Goal: Information Seeking & Learning: Learn about a topic

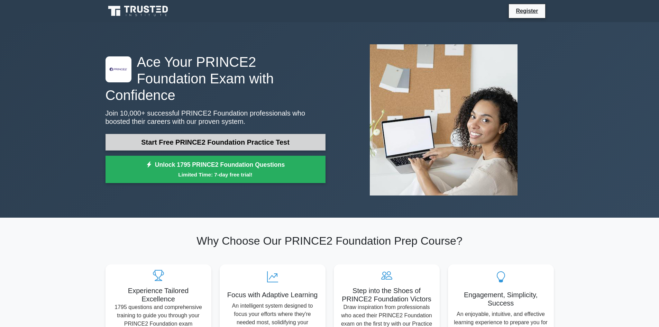
click at [224, 134] on link "Start Free PRINCE2 Foundation Practice Test" at bounding box center [216, 142] width 220 height 17
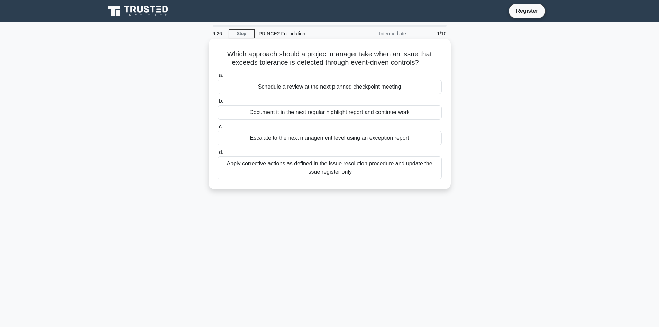
click at [257, 171] on div "Apply corrective actions as defined in the issue resolution procedure and updat…" at bounding box center [330, 167] width 224 height 23
click at [218, 155] on input "d. Apply corrective actions as defined in the issue resolution procedure and up…" at bounding box center [218, 152] width 0 height 4
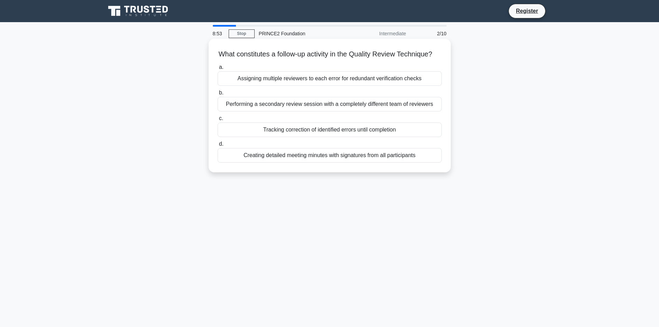
click at [261, 137] on div "Tracking correction of identified errors until completion" at bounding box center [330, 129] width 224 height 15
click at [218, 121] on input "c. Tracking correction of identified errors until completion" at bounding box center [218, 118] width 0 height 4
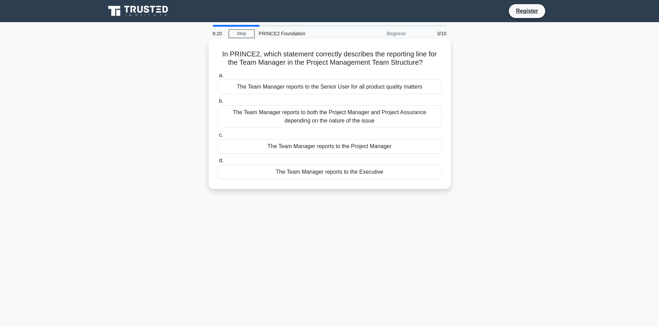
click at [364, 145] on div "The Team Manager reports to the Project Manager" at bounding box center [330, 146] width 224 height 15
click at [218, 137] on input "c. The Team Manager reports to the Project Manager" at bounding box center [218, 135] width 0 height 4
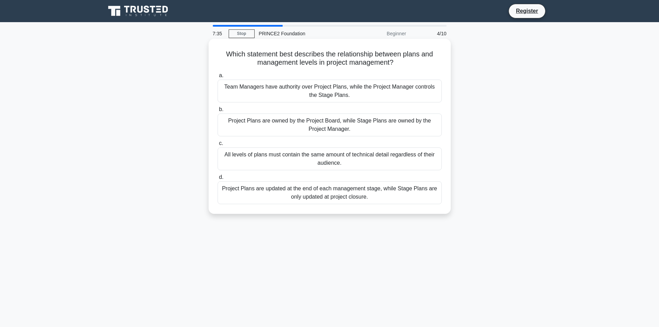
click at [337, 163] on div "All levels of plans must contain the same amount of technical detail regardless…" at bounding box center [330, 158] width 224 height 23
click at [218, 146] on input "c. All levels of plans must contain the same amount of technical detail regardl…" at bounding box center [218, 143] width 0 height 4
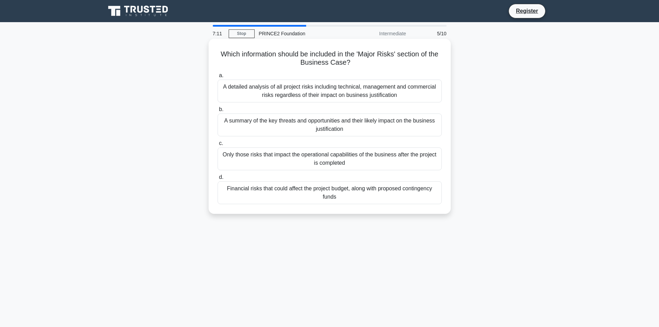
click at [324, 96] on div "A detailed analysis of all project risks including technical, management and co…" at bounding box center [330, 91] width 224 height 23
click at [218, 78] on input "a. A detailed analysis of all project risks including technical, management and…" at bounding box center [218, 75] width 0 height 4
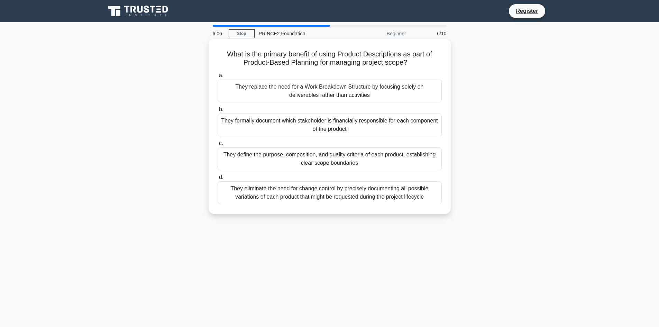
click at [353, 156] on div "They define the purpose, composition, and quality criteria of each product, est…" at bounding box center [330, 158] width 224 height 23
click at [218, 146] on input "c. They define the purpose, composition, and quality criteria of each product, …" at bounding box center [218, 143] width 0 height 4
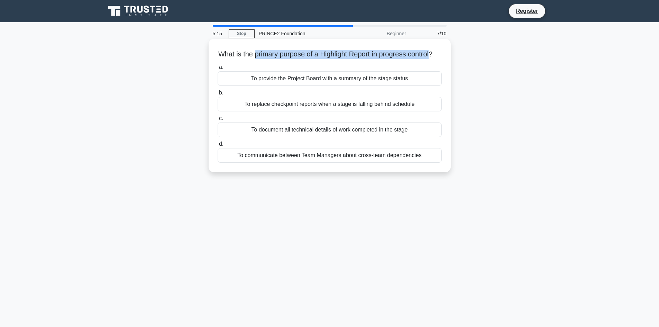
drag, startPoint x: 255, startPoint y: 54, endPoint x: 437, endPoint y: 57, distance: 182.0
click at [437, 57] on h5 "What is the primary purpose of a Highlight Report in progress control? .spinner…" at bounding box center [330, 54] width 226 height 9
copy h5 "primary purpose of a Highlight Report in progress control"
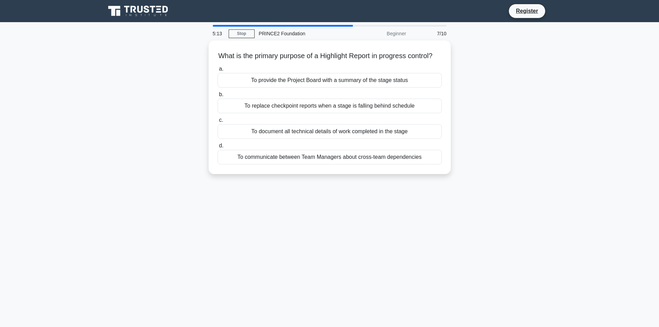
drag, startPoint x: 462, startPoint y: 46, endPoint x: 483, endPoint y: 56, distance: 22.6
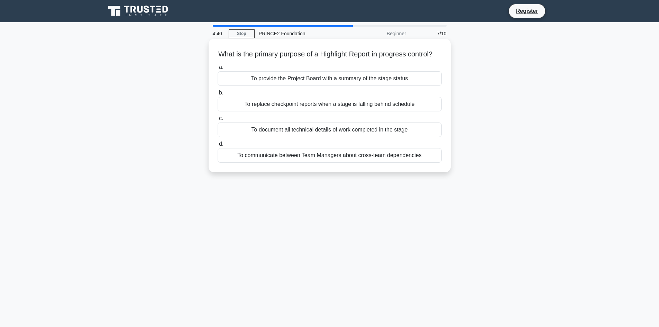
click at [361, 86] on div "To provide the Project Board with a summary of the stage status" at bounding box center [330, 78] width 224 height 15
click at [218, 70] on input "a. To provide the Project Board with a summary of the stage status" at bounding box center [218, 67] width 0 height 4
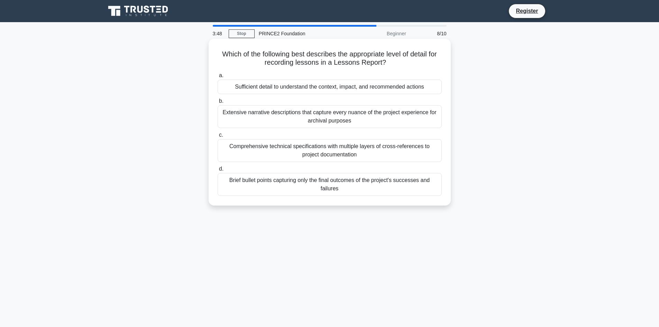
click at [381, 88] on div "Sufficient detail to understand the context, impact, and recommended actions" at bounding box center [330, 87] width 224 height 15
click at [218, 78] on input "a. Sufficient detail to understand the context, impact, and recommended actions" at bounding box center [218, 75] width 0 height 4
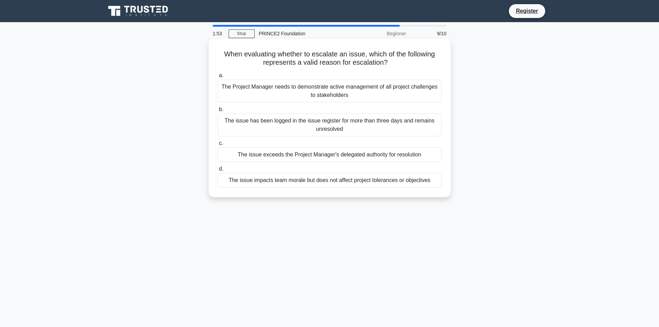
click at [356, 123] on div "The issue has been logged in the issue register for more than three days and re…" at bounding box center [330, 124] width 224 height 23
click at [218, 112] on input "b. The issue has been logged in the issue register for more than three days and…" at bounding box center [218, 109] width 0 height 4
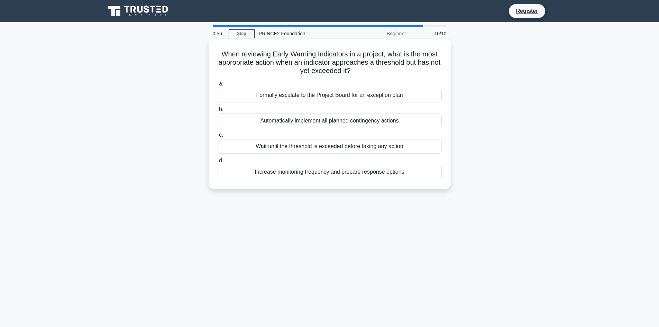
click at [357, 99] on div "Formally escalate to the Project Board for an exception plan" at bounding box center [330, 95] width 224 height 15
click at [218, 86] on input "a. Formally escalate to the Project Board for an exception plan" at bounding box center [218, 84] width 0 height 4
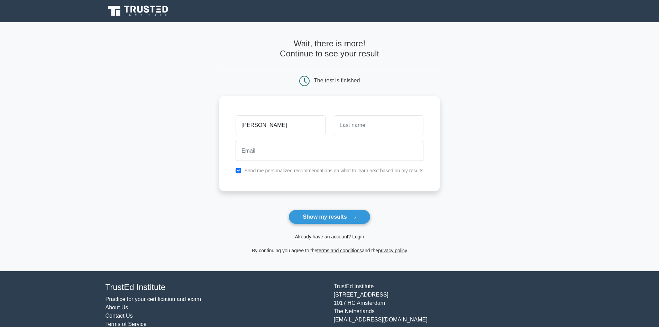
type input "Tony"
click at [357, 127] on input "text" at bounding box center [379, 125] width 90 height 20
type input "Martins"
click at [266, 152] on input "email" at bounding box center [330, 151] width 188 height 20
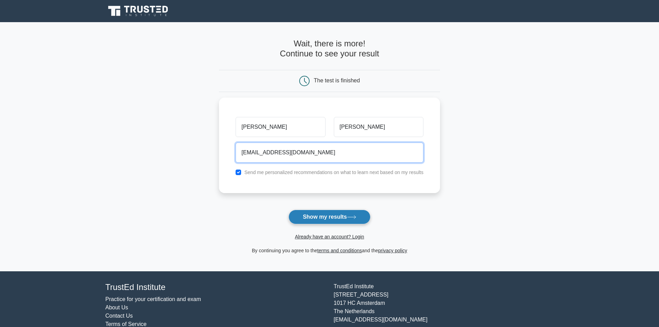
type input "a.morka2@gmail.com"
click at [330, 218] on button "Show my results" at bounding box center [330, 217] width 82 height 15
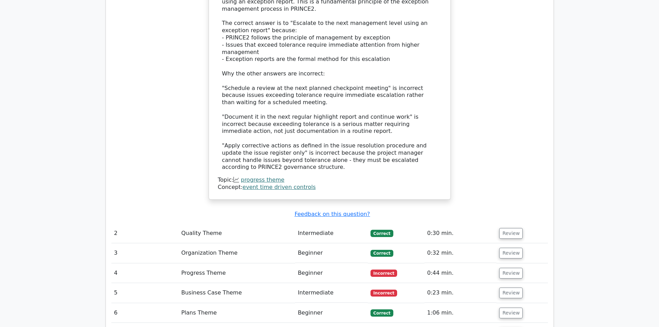
scroll to position [796, 0]
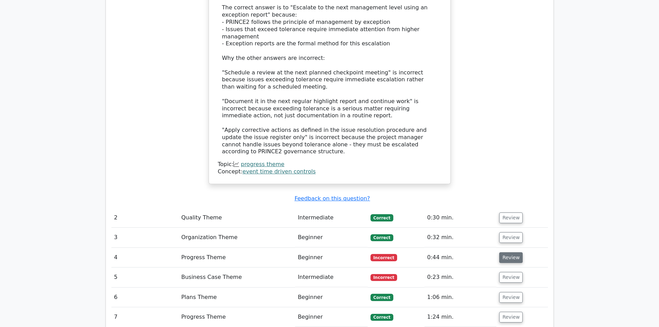
click at [507, 252] on button "Review" at bounding box center [511, 257] width 24 height 11
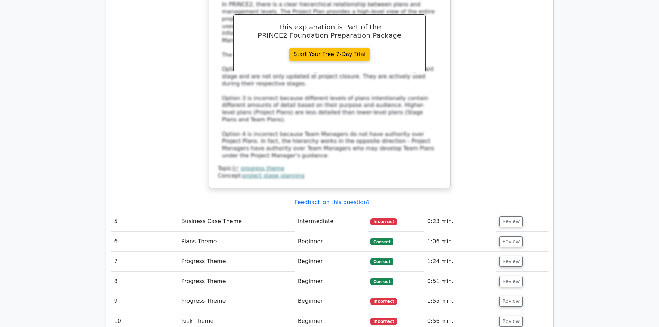
scroll to position [1246, 0]
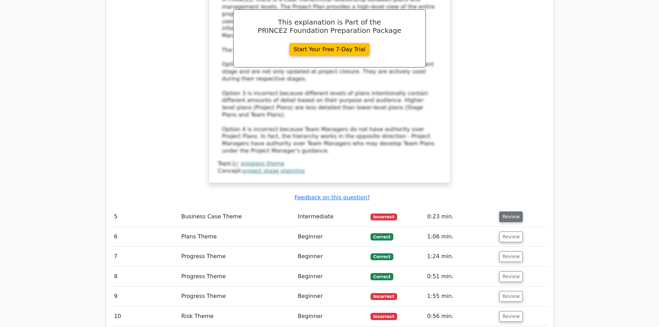
click at [508, 211] on button "Review" at bounding box center [511, 216] width 24 height 11
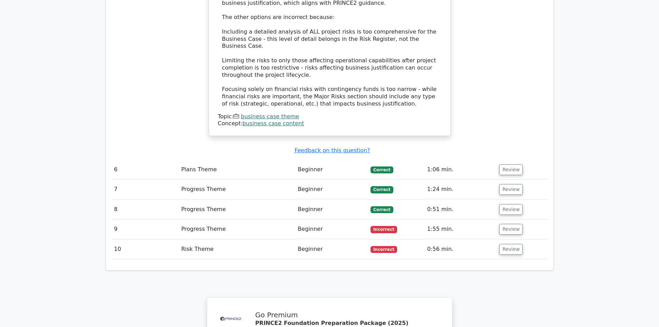
scroll to position [1695, 0]
click at [503, 223] on button "Review" at bounding box center [511, 228] width 24 height 11
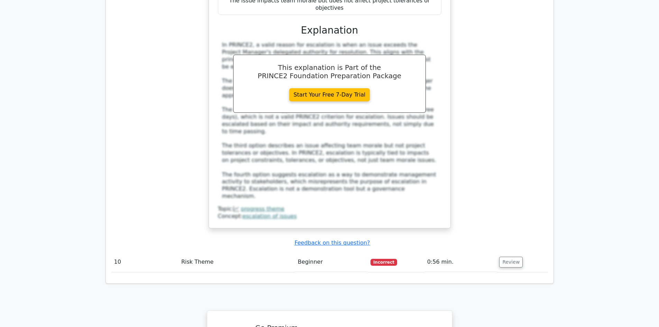
scroll to position [2076, 0]
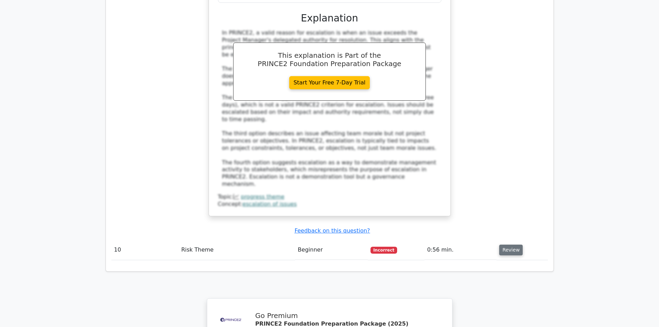
click at [508, 245] on button "Review" at bounding box center [511, 250] width 24 height 11
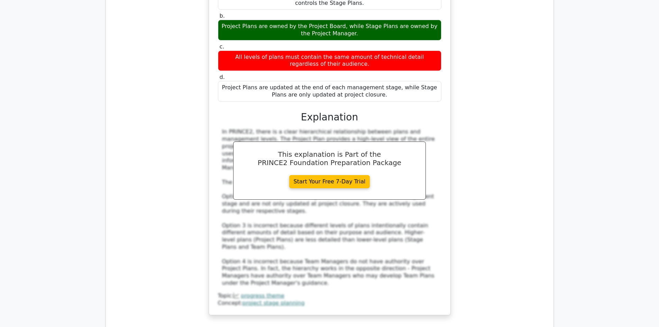
scroll to position [1142, 0]
